Goal: Task Accomplishment & Management: Complete application form

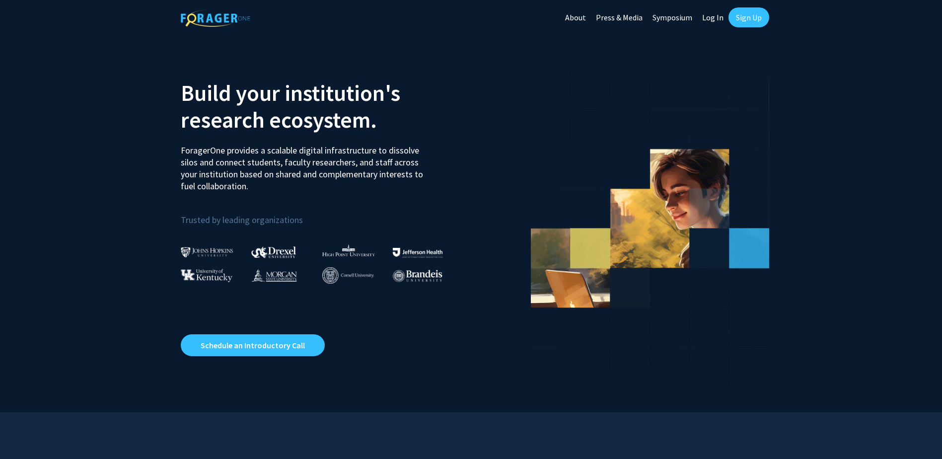
click at [712, 20] on link "Log In" at bounding box center [713, 17] width 31 height 35
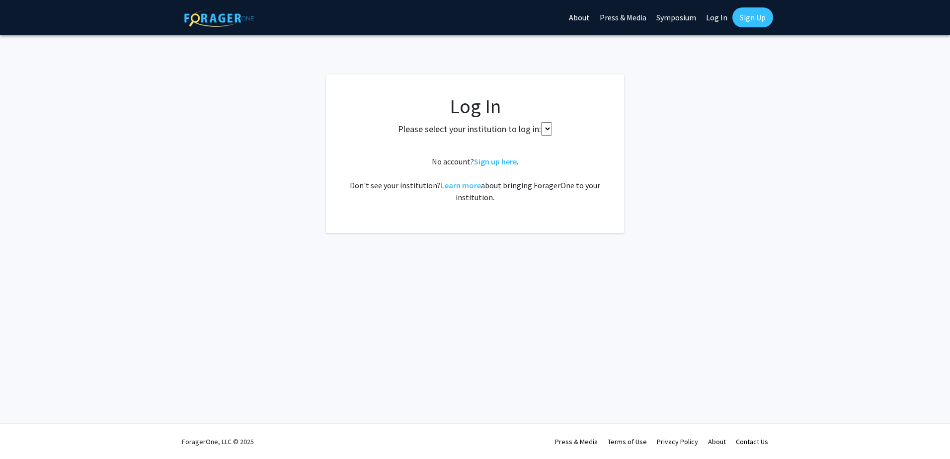
select select
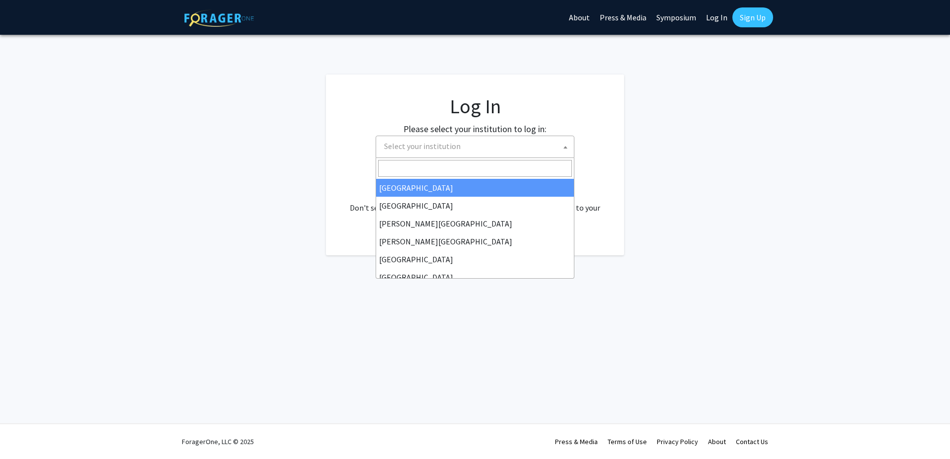
click at [483, 136] on span "Select your institution" at bounding box center [477, 146] width 194 height 20
type input "university of m"
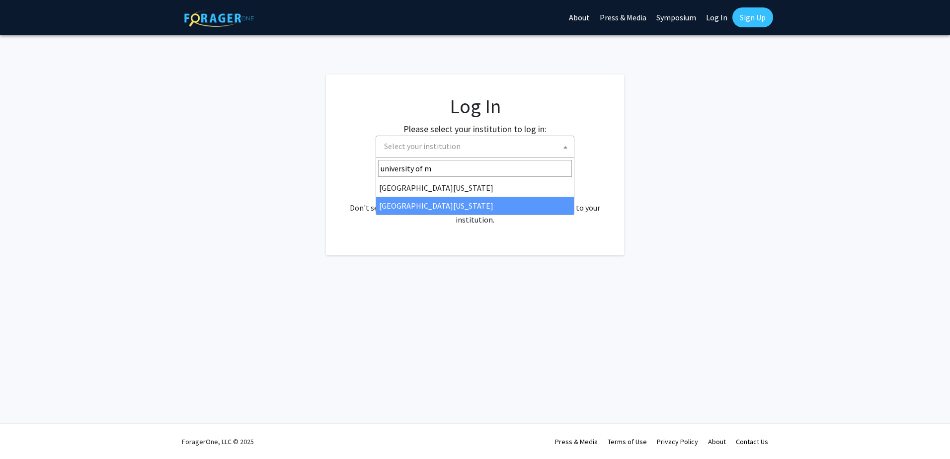
select select "33"
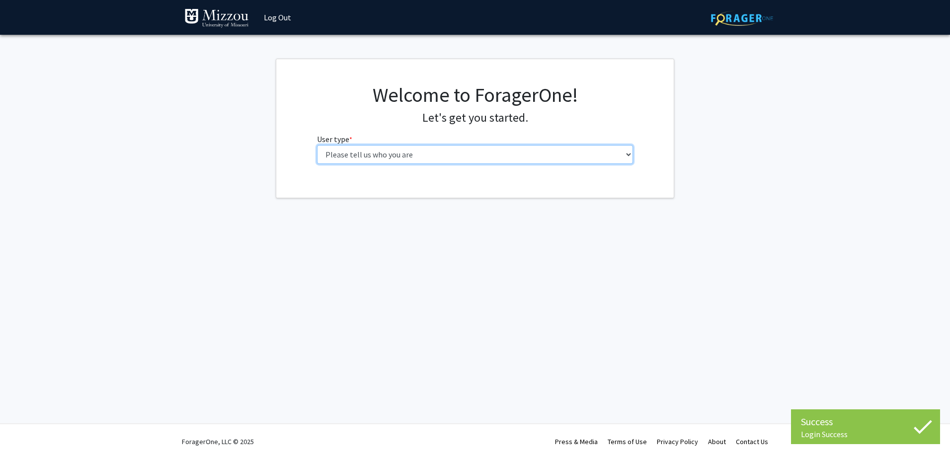
click at [407, 157] on select "Please tell us who you are Undergraduate Student Master's Student Doctoral Cand…" at bounding box center [475, 154] width 316 height 19
select select "6: adminAssistant"
click at [317, 145] on select "Please tell us who you are Undergraduate Student Master's Student Doctoral Cand…" at bounding box center [475, 154] width 316 height 19
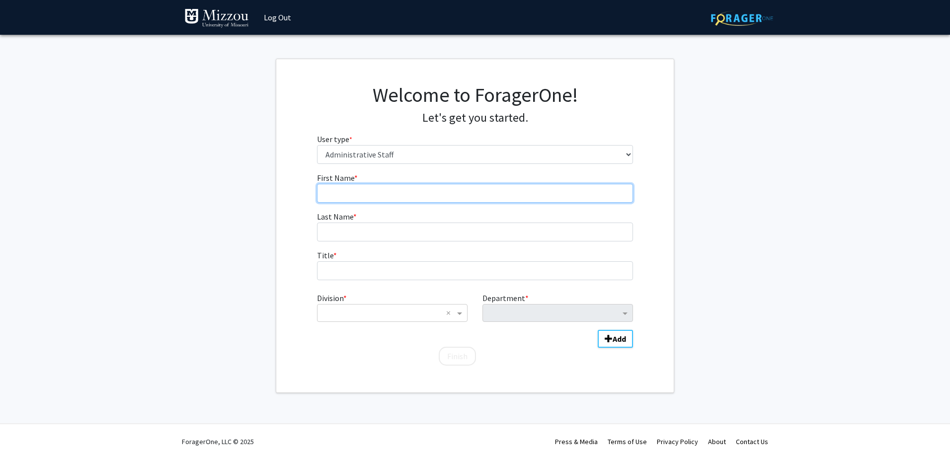
click at [348, 196] on input "First Name * required" at bounding box center [475, 193] width 316 height 19
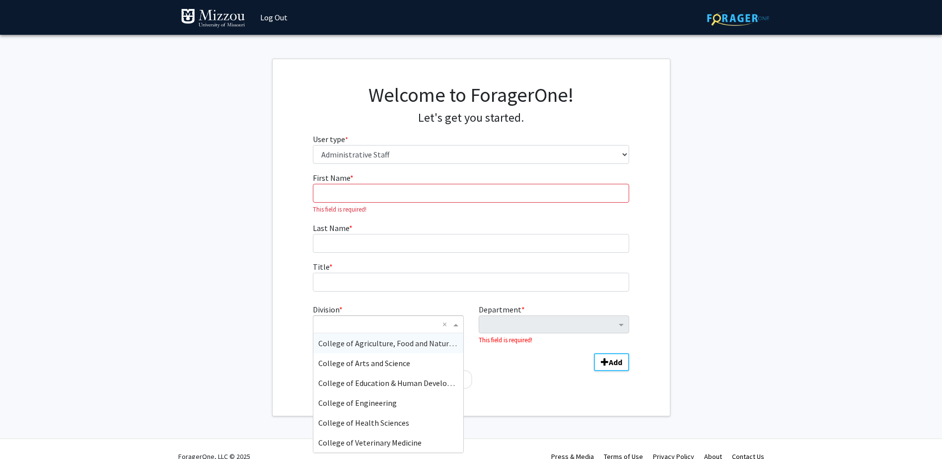
click at [428, 315] on div "× ×" at bounding box center [388, 324] width 151 height 18
click at [348, 389] on div "Student Affairs" at bounding box center [388, 383] width 150 height 20
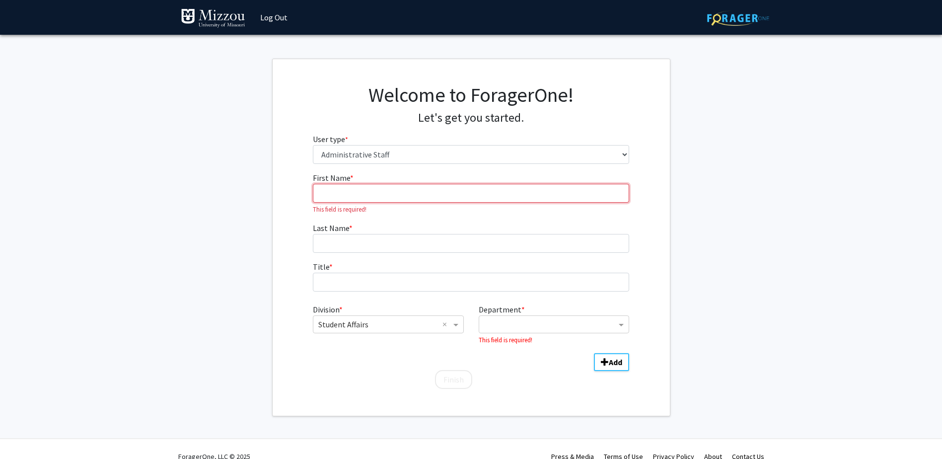
click at [381, 184] on input "First Name * required" at bounding box center [471, 193] width 316 height 19
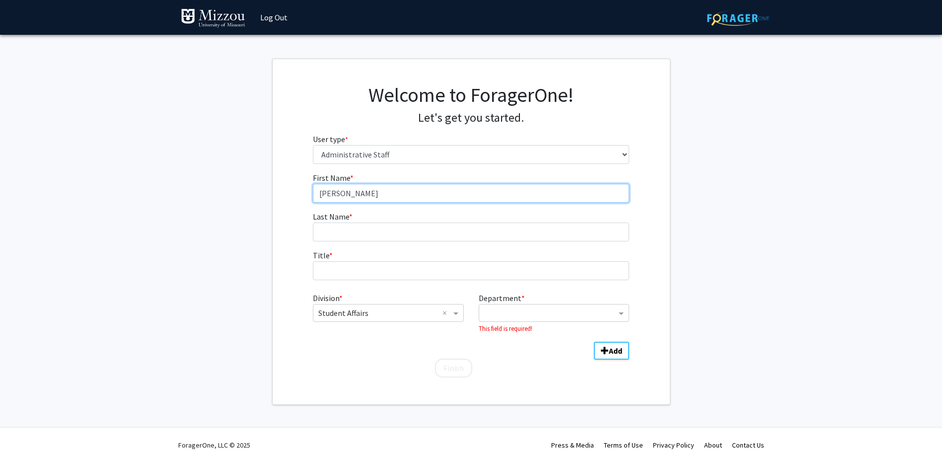
type input "Jessie"
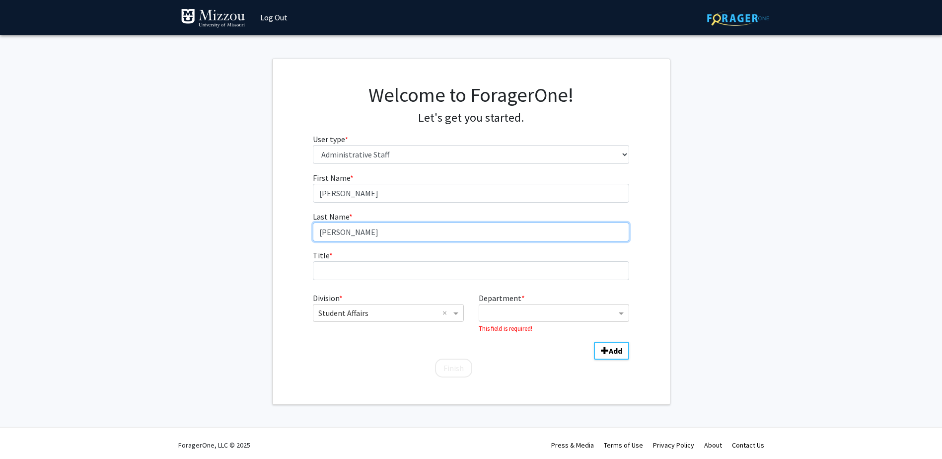
type input "Johns"
click at [232, 28] on img at bounding box center [213, 18] width 65 height 20
